Goal: Information Seeking & Learning: Find specific fact

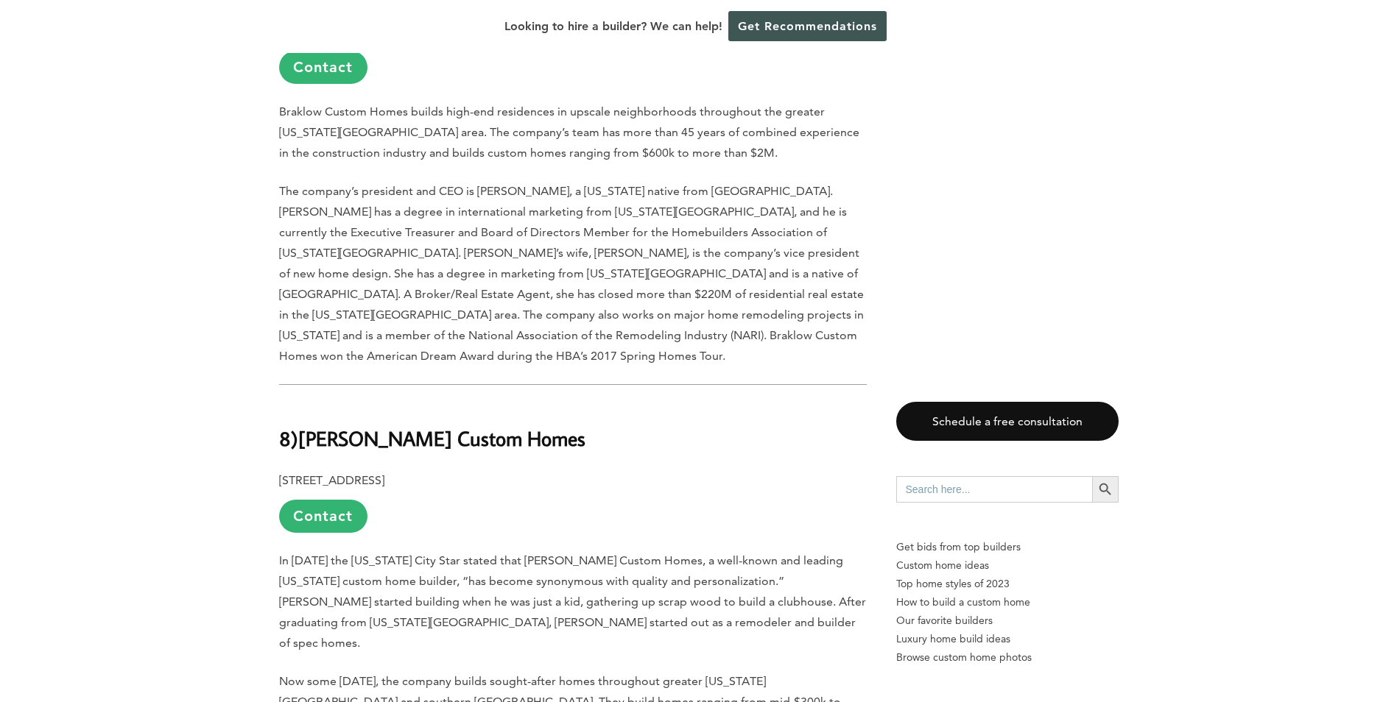
scroll to position [3976, 0]
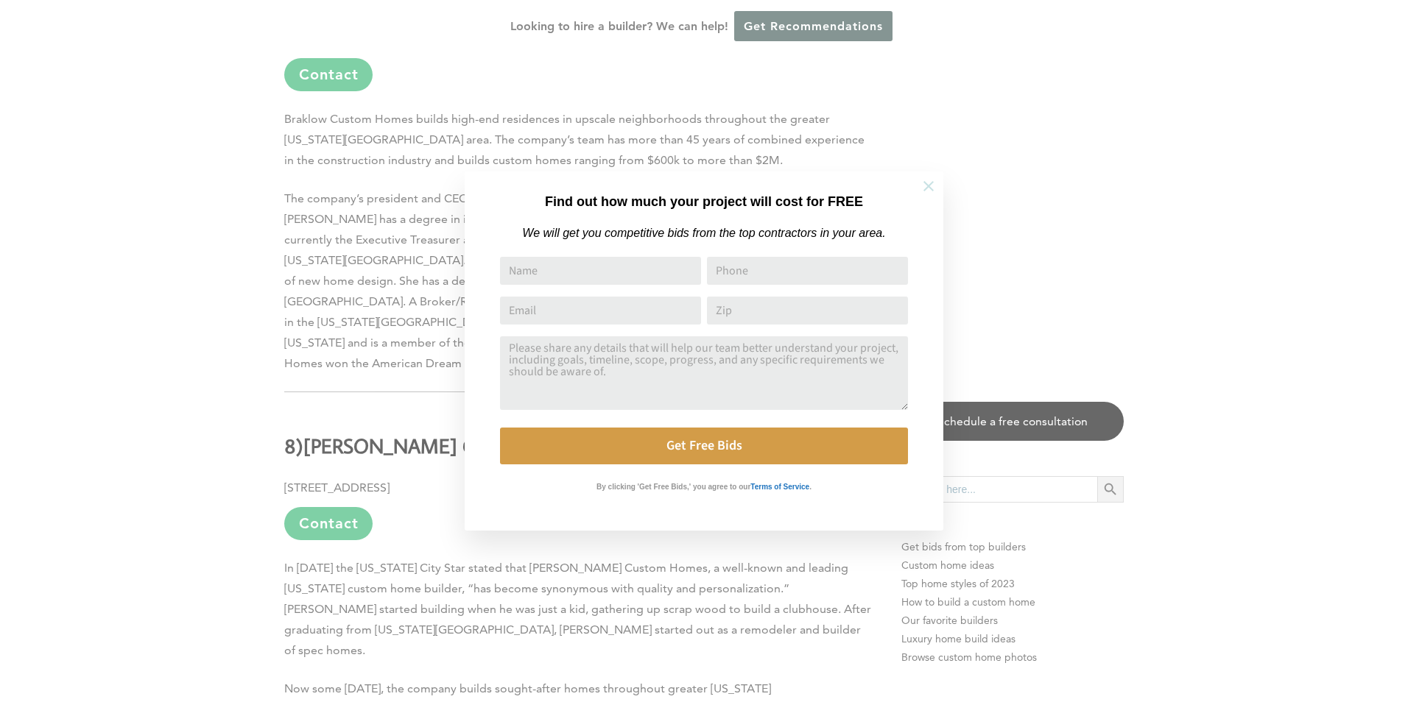
click at [931, 180] on icon at bounding box center [928, 186] width 16 height 16
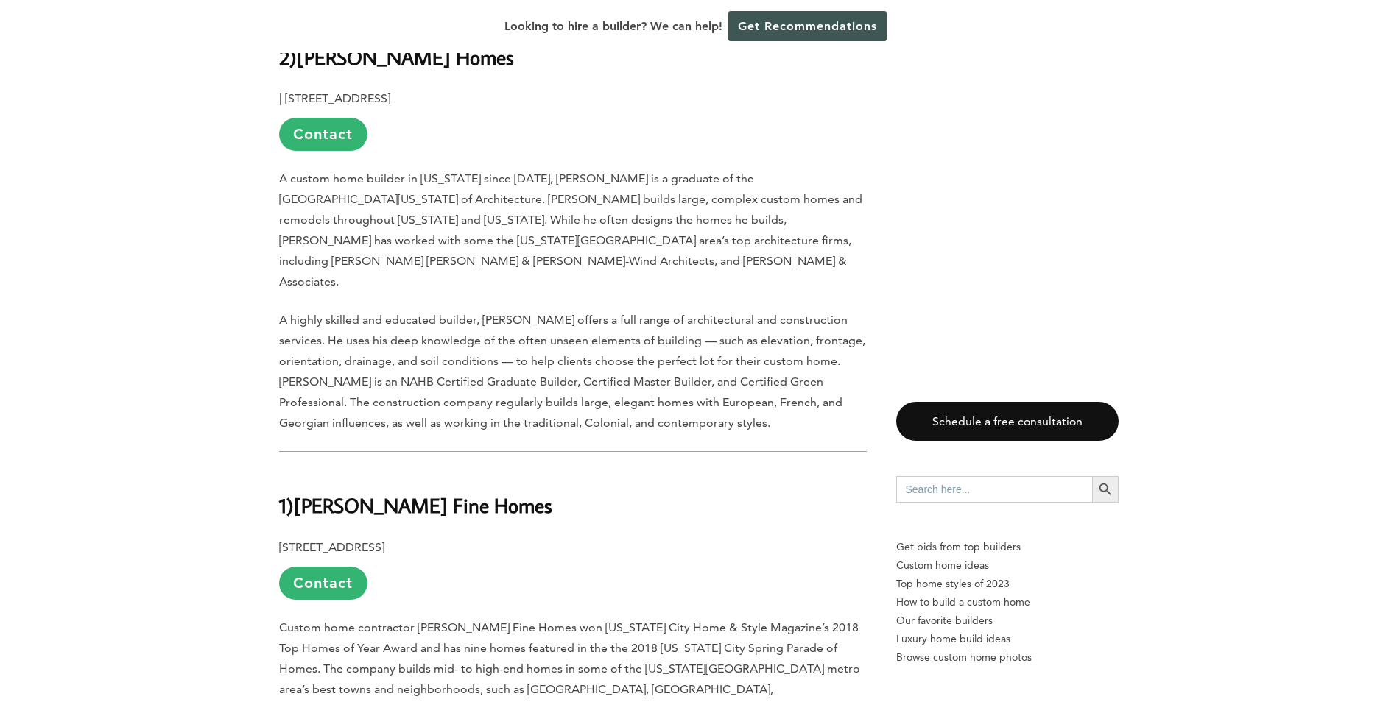
scroll to position [7437, 0]
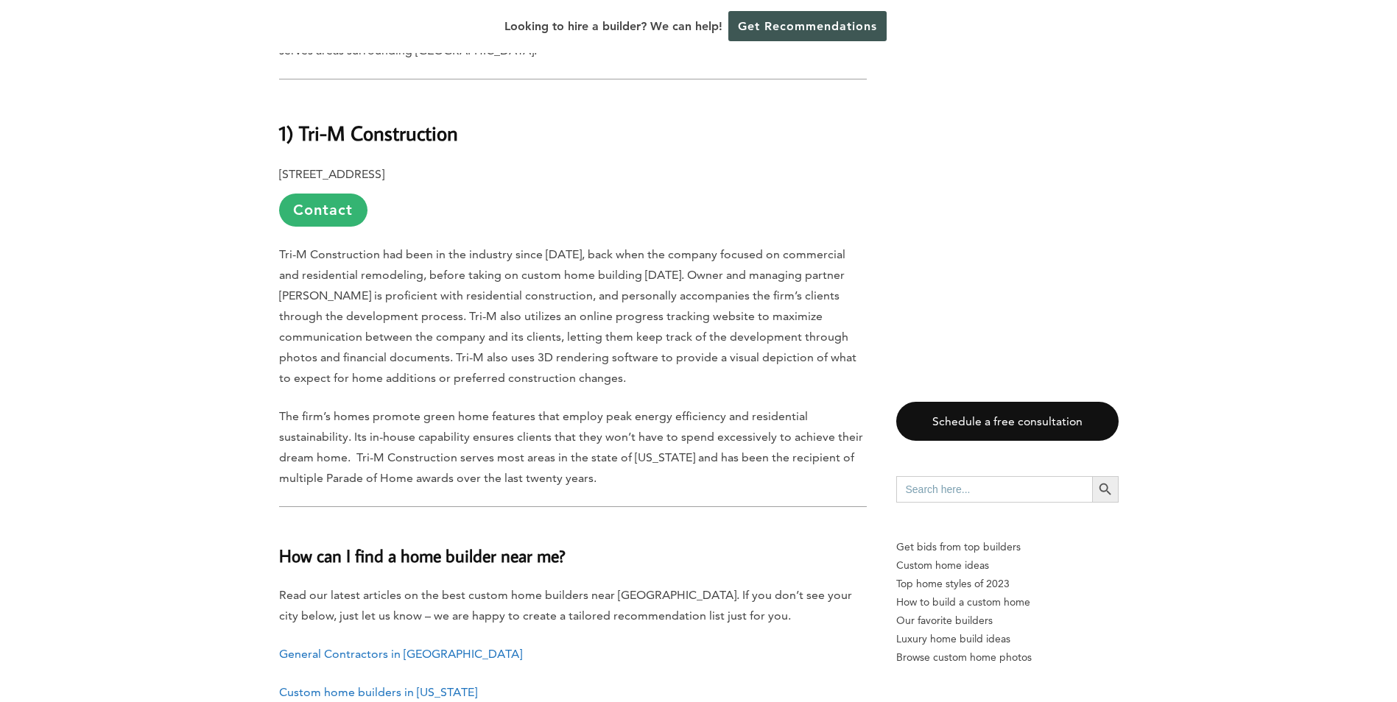
scroll to position [5964, 0]
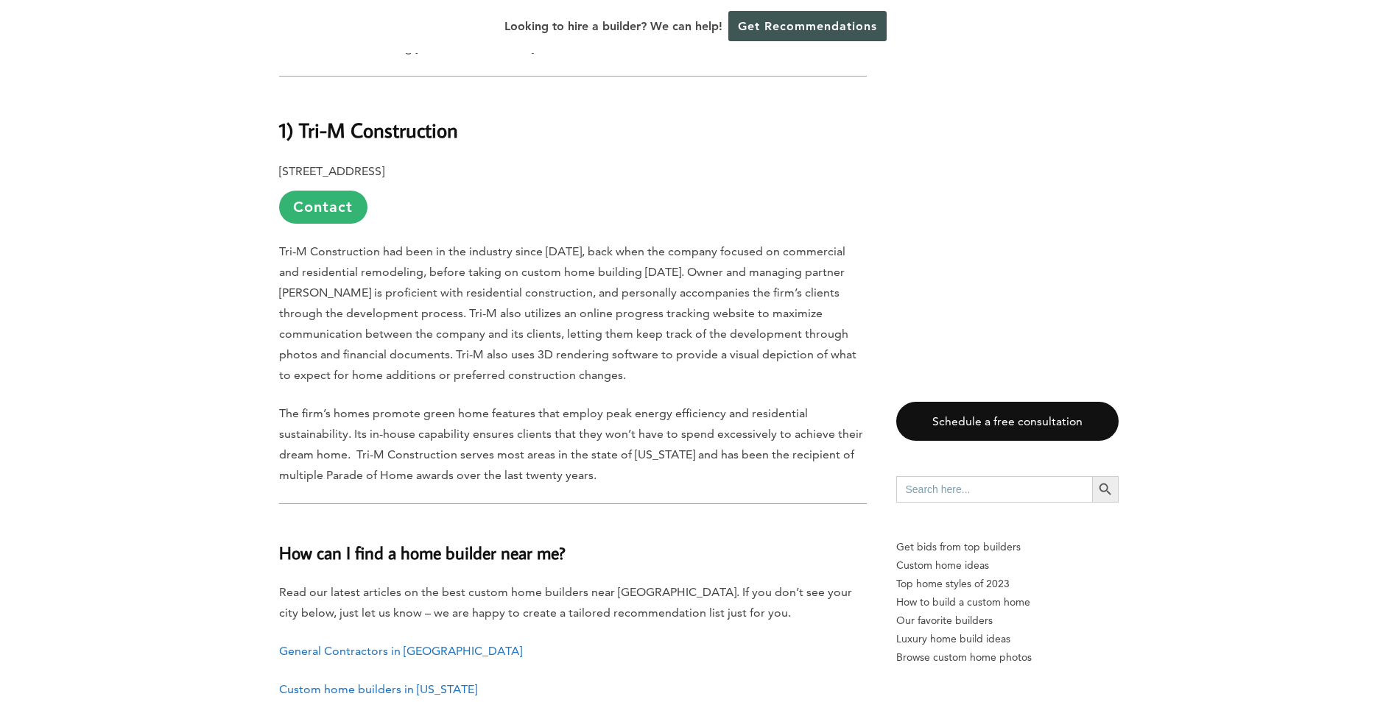
click at [295, 683] on link "Custom home builders in Kansas" at bounding box center [378, 690] width 198 height 14
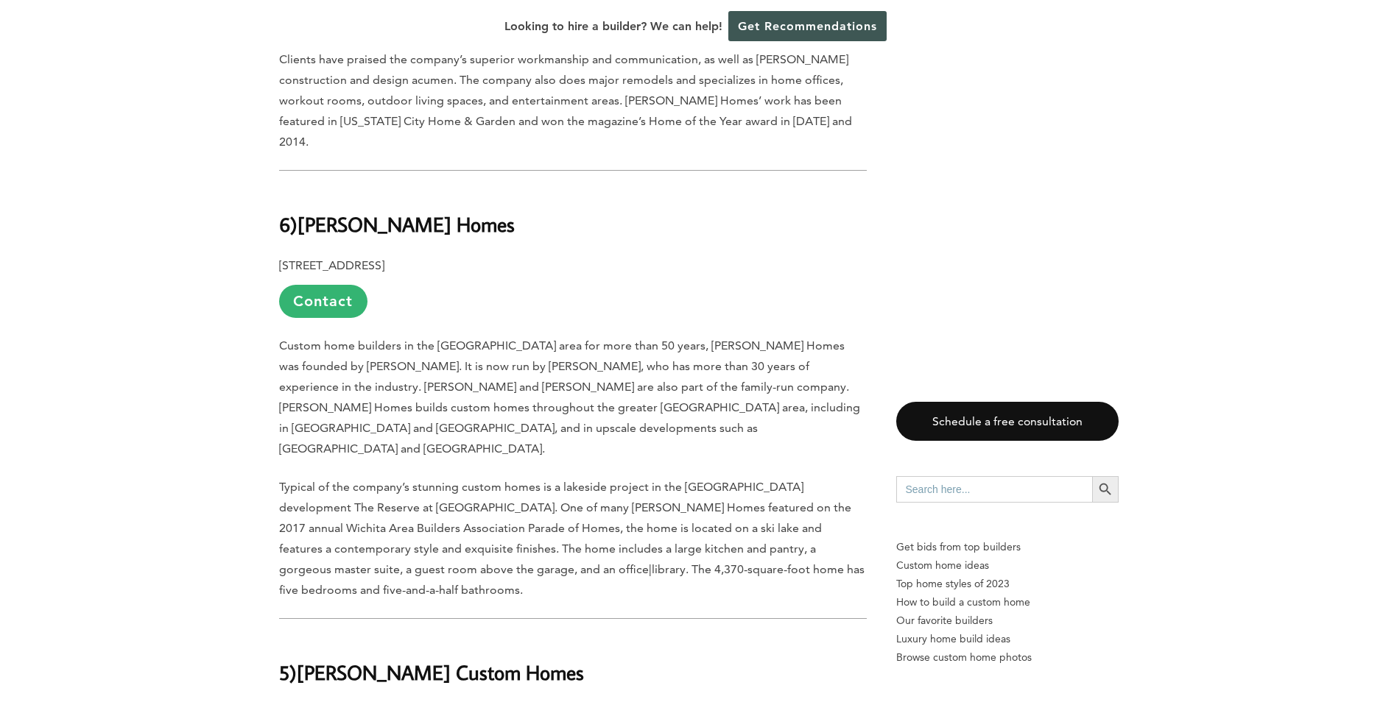
scroll to position [5007, 0]
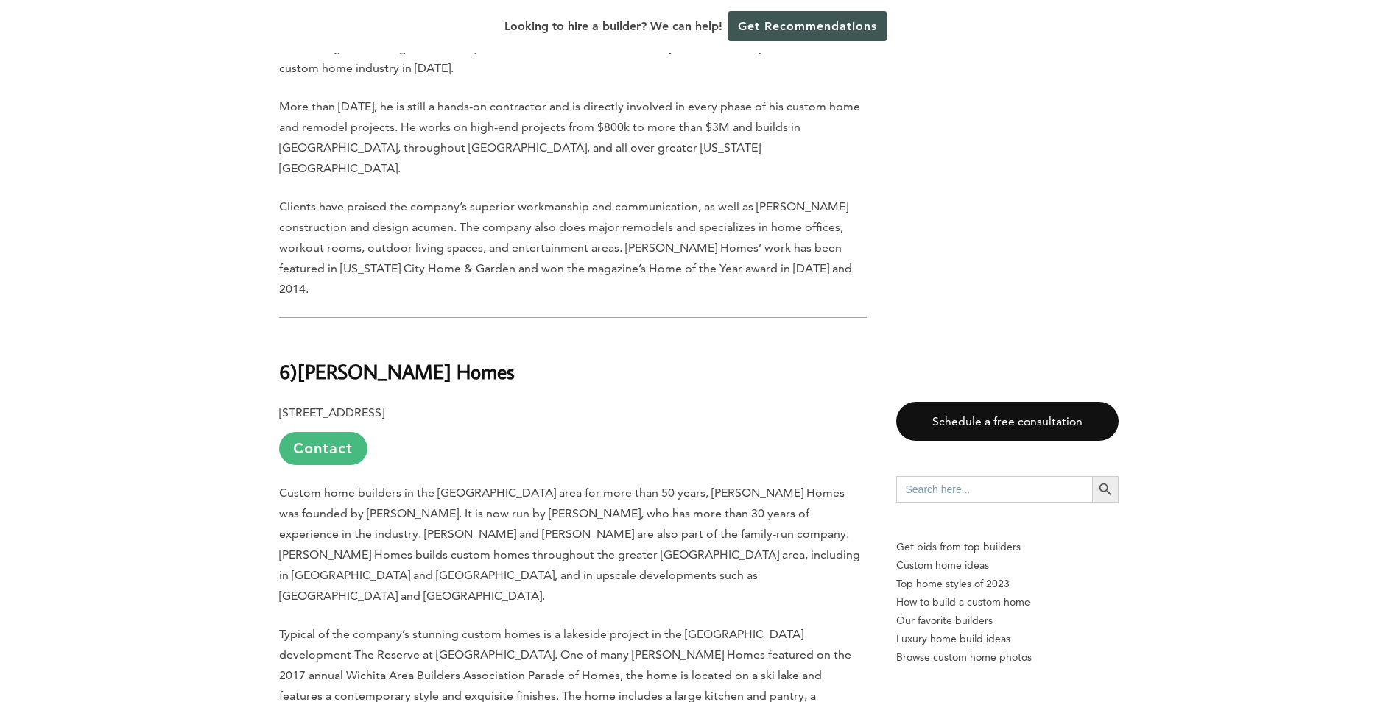
click at [311, 432] on link "Contact" at bounding box center [323, 448] width 88 height 33
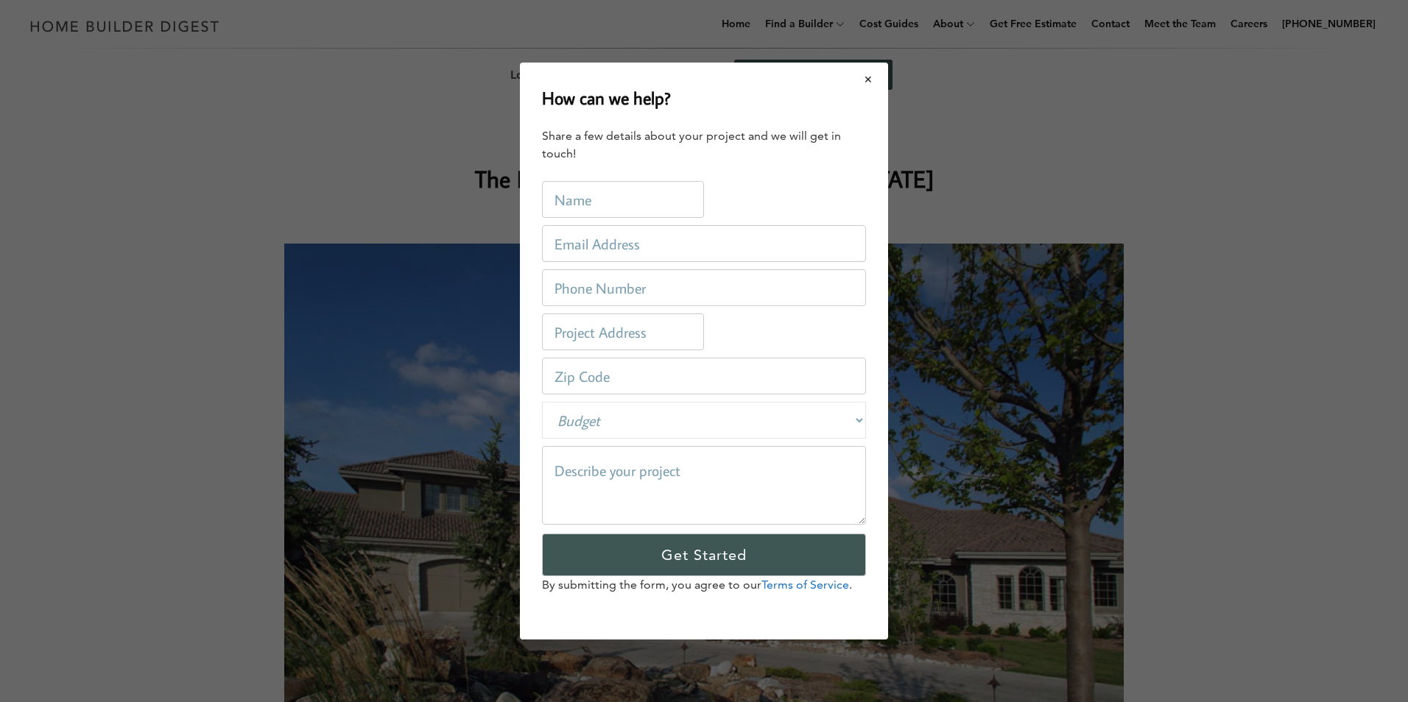
click at [862, 77] on button "Close modal" at bounding box center [868, 79] width 39 height 31
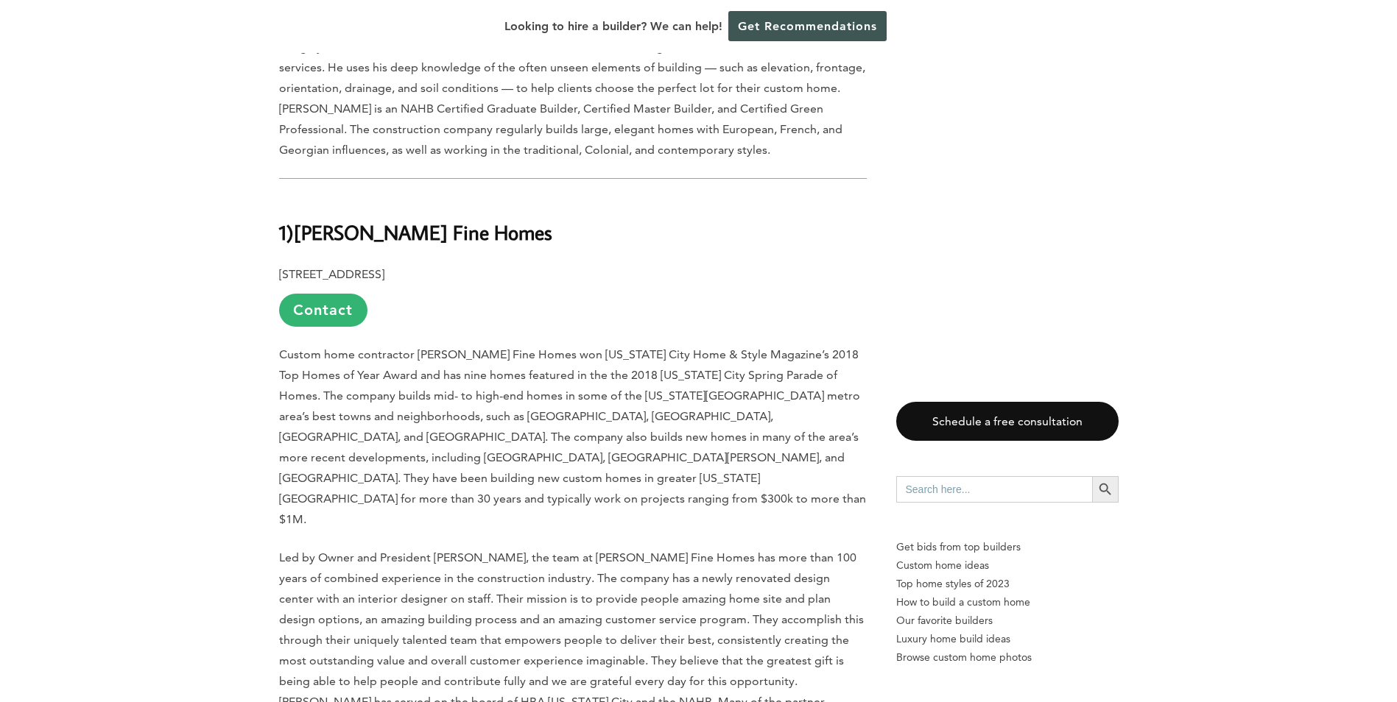
scroll to position [7511, 0]
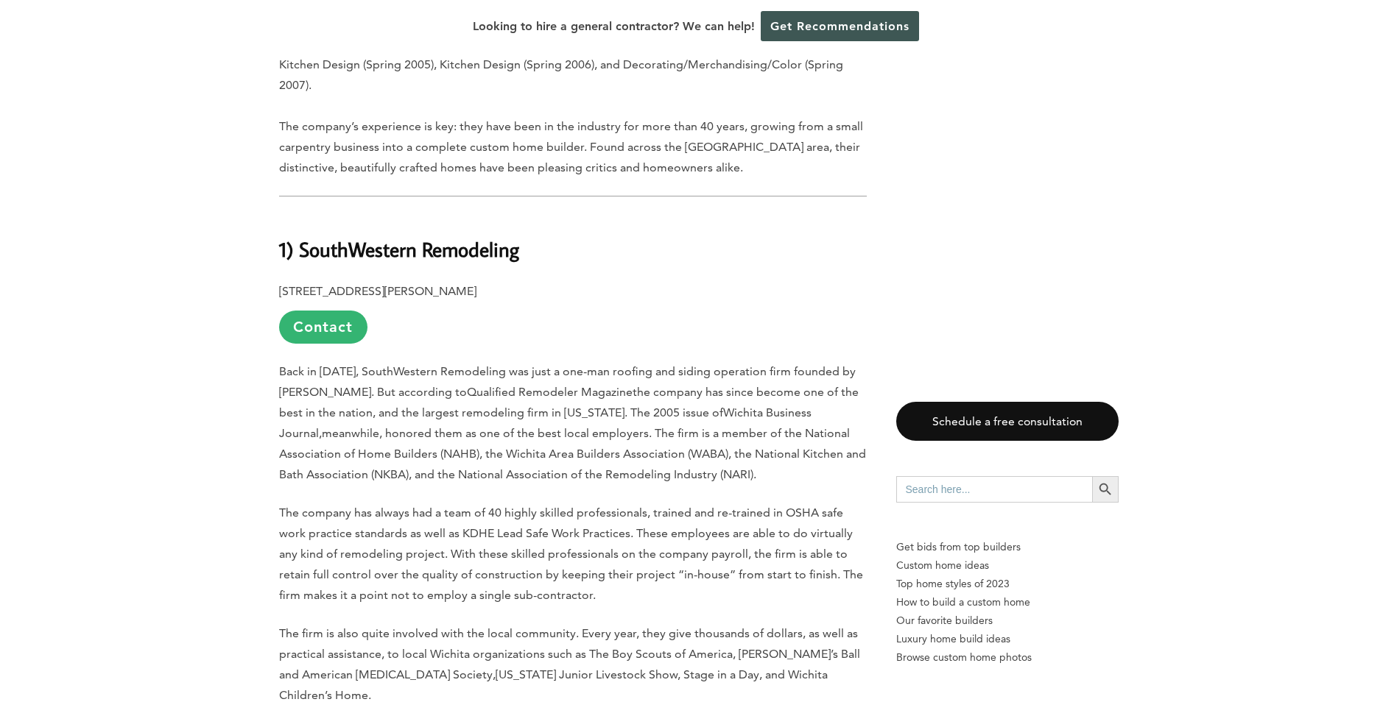
scroll to position [6922, 0]
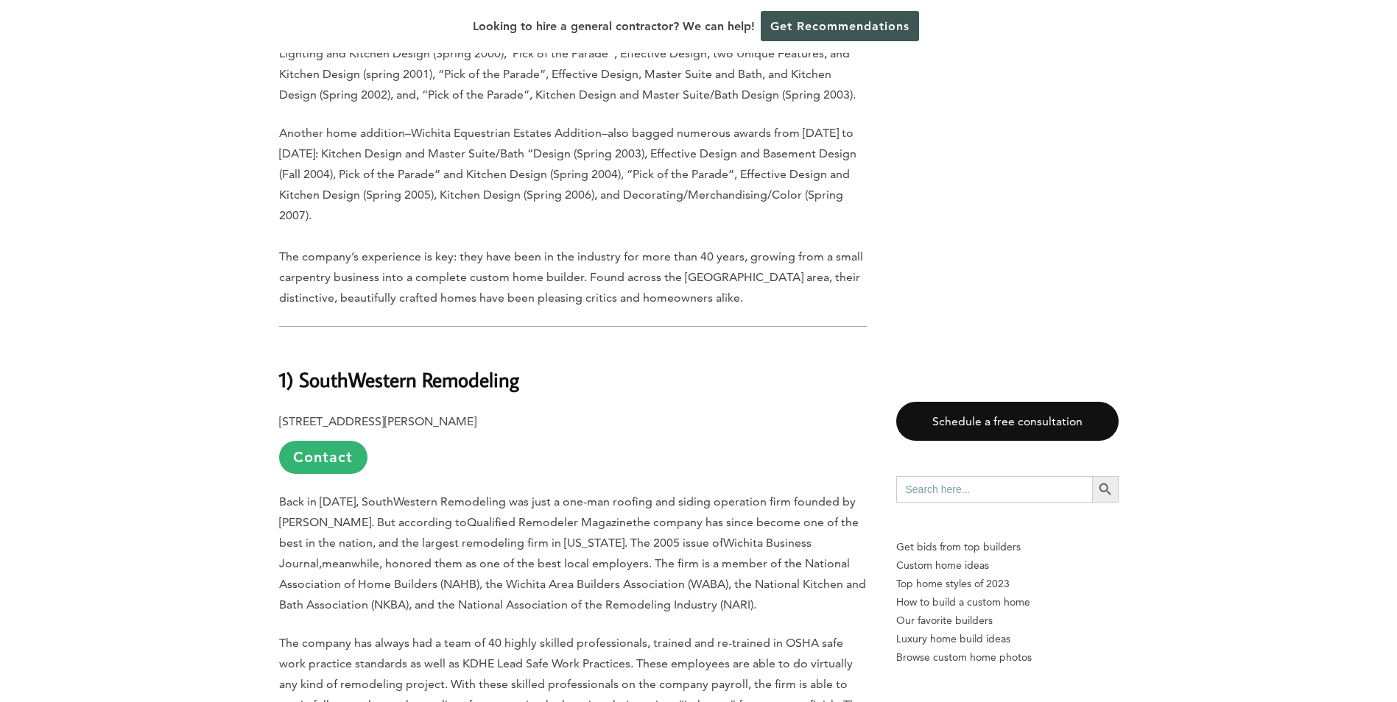
click at [546, 345] on h2 "1) SouthWestern Remodeling" at bounding box center [573, 370] width 588 height 51
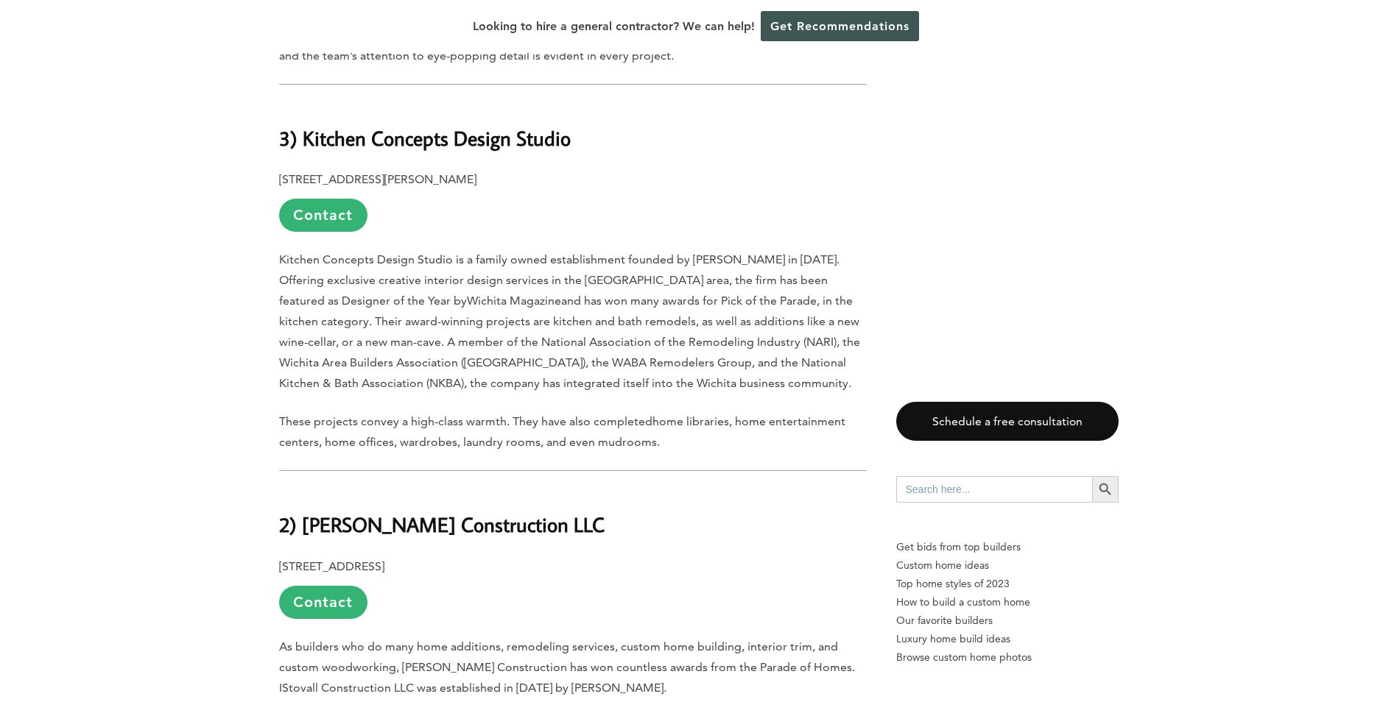
scroll to position [6185, 0]
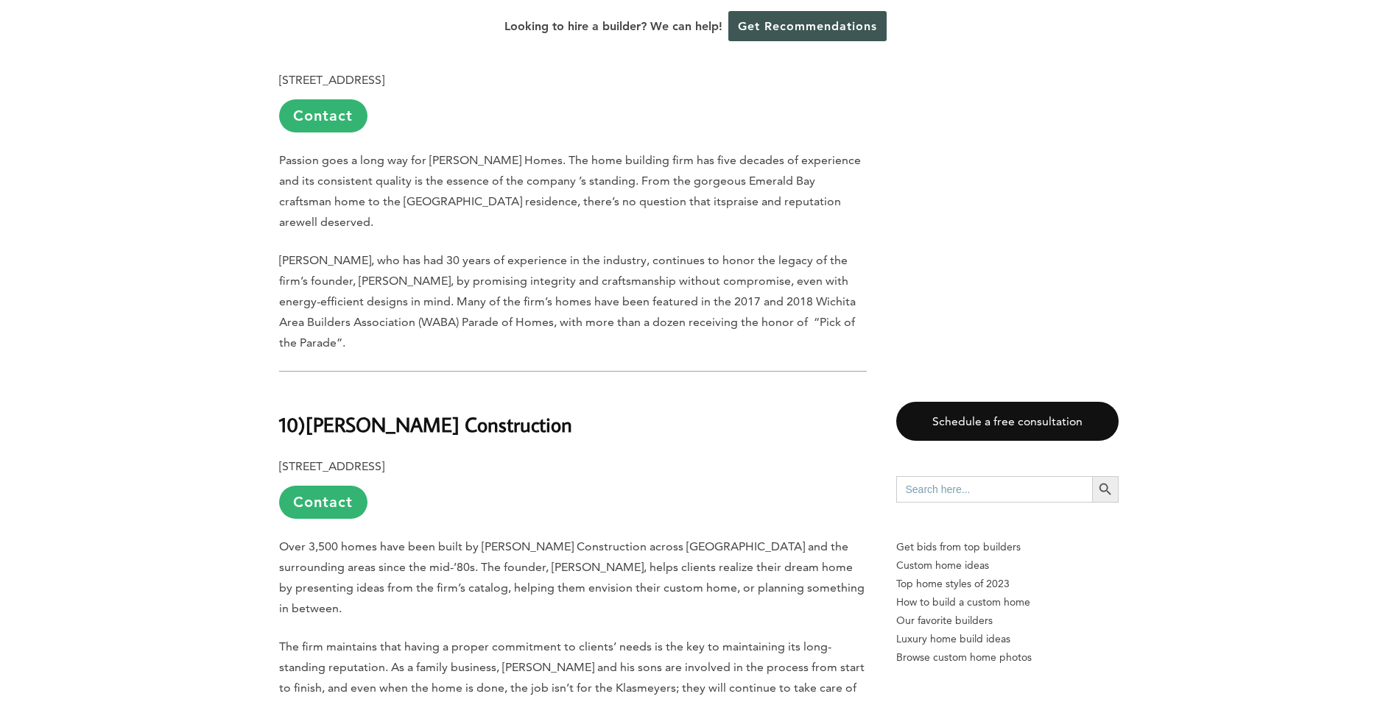
scroll to position [1914, 0]
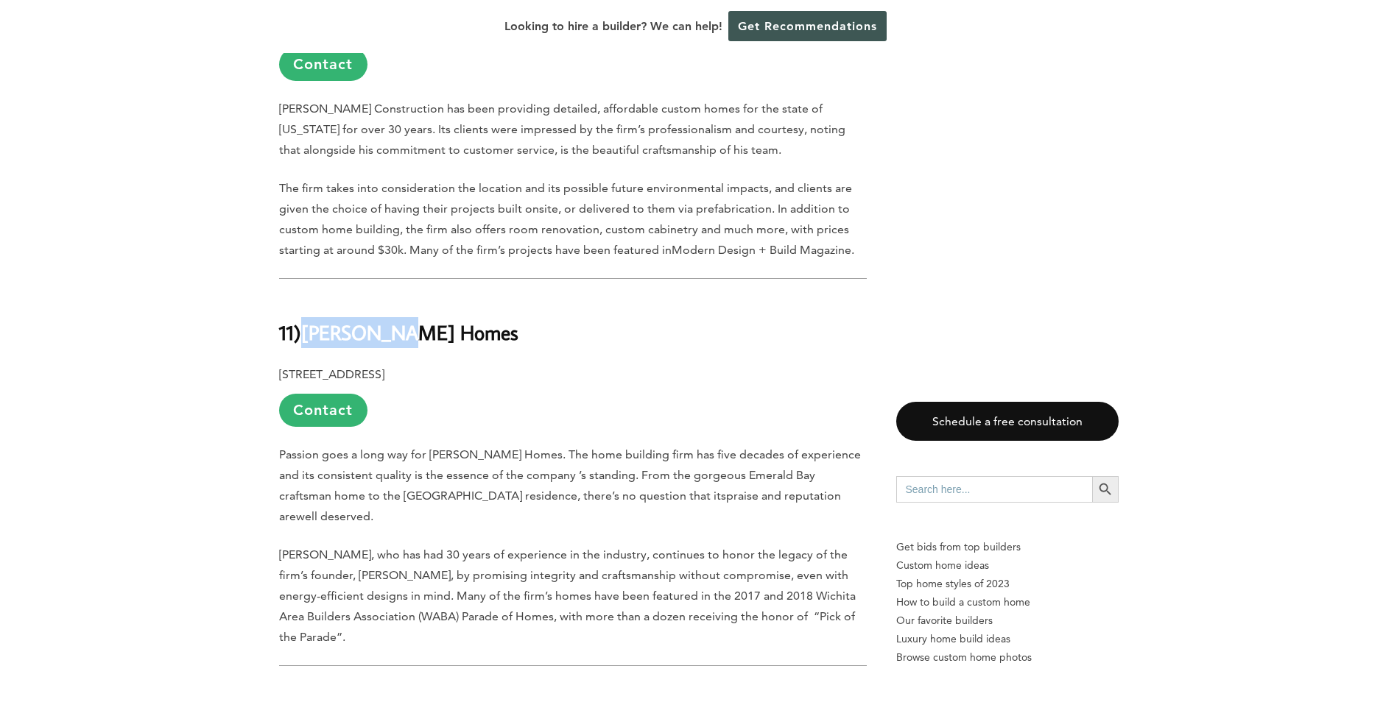
drag, startPoint x: 416, startPoint y: 279, endPoint x: 309, endPoint y: 270, distance: 107.9
click at [309, 297] on h2 "11) [PERSON_NAME] Homes" at bounding box center [573, 322] width 588 height 51
drag, startPoint x: 309, startPoint y: 270, endPoint x: 339, endPoint y: 273, distance: 31.1
copy b "[PERSON_NAME] Homes"
